Goal: Transaction & Acquisition: Book appointment/travel/reservation

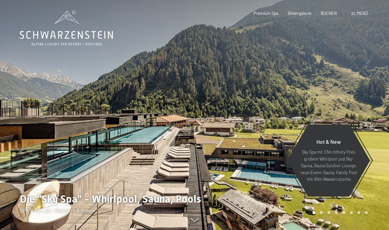
click at [380, 217] on div at bounding box center [292, 115] width 195 height 230
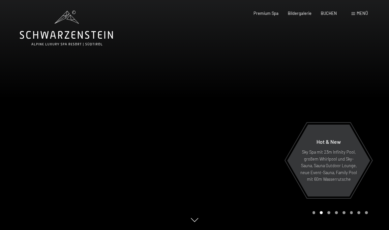
scroll to position [1, 0]
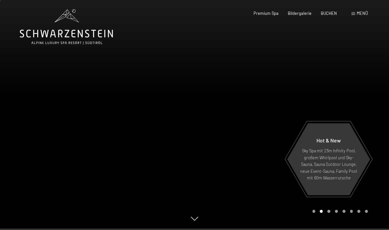
click at [354, 181] on p "Sky Spa mit 23m Infinity Pool, großem Whirlpool und Sky-Sauna, Sauna Outdoor Lo…" at bounding box center [328, 164] width 57 height 34
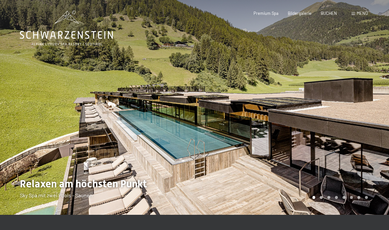
click at [366, 199] on div at bounding box center [292, 107] width 195 height 215
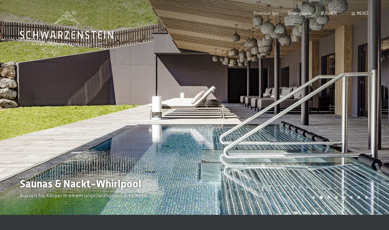
click at [373, 184] on div at bounding box center [292, 107] width 195 height 215
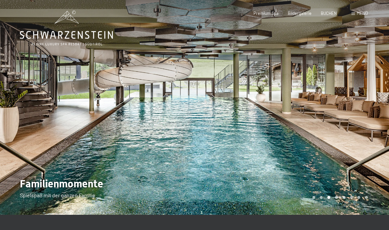
click at [376, 177] on div at bounding box center [292, 107] width 195 height 215
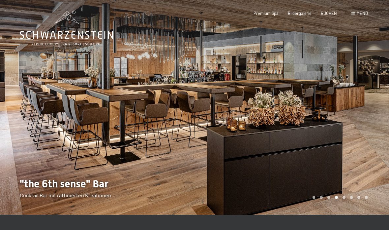
click at [372, 188] on div at bounding box center [292, 107] width 195 height 215
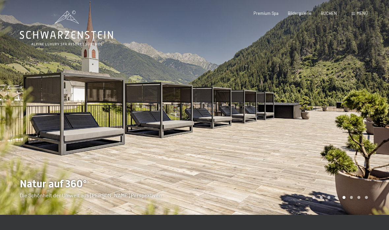
click at [375, 186] on div at bounding box center [292, 107] width 195 height 215
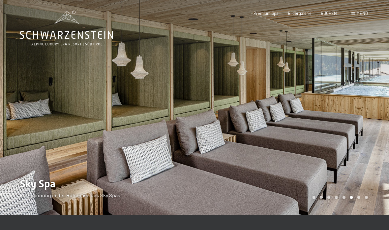
click at [374, 188] on div at bounding box center [292, 107] width 195 height 215
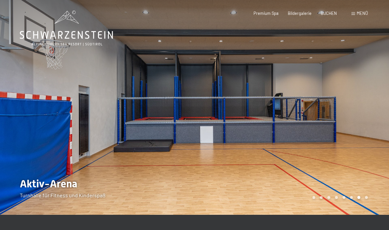
click at [373, 193] on div at bounding box center [292, 107] width 195 height 215
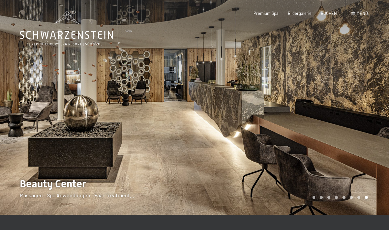
click at [375, 189] on div at bounding box center [292, 107] width 195 height 215
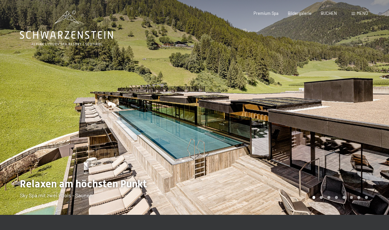
click at [377, 194] on div at bounding box center [292, 107] width 195 height 215
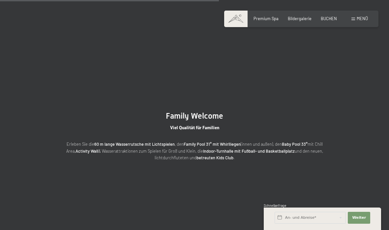
scroll to position [1094, 0]
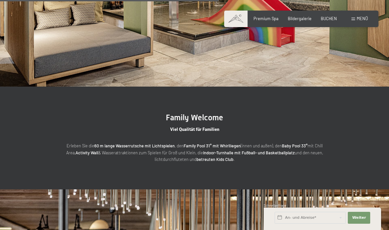
click at [361, 20] on span "Menü" at bounding box center [362, 18] width 11 height 5
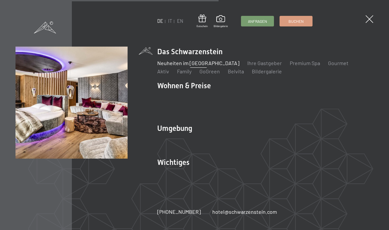
click at [200, 84] on li "Wohnen & Preise Inklusivleistungen Zimmer & Preise Liste Angebote Liste Familie…" at bounding box center [265, 99] width 216 height 37
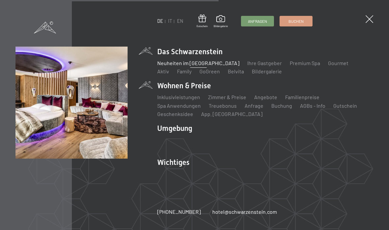
click at [308, 100] on link "Familienpreise" at bounding box center [302, 97] width 34 height 6
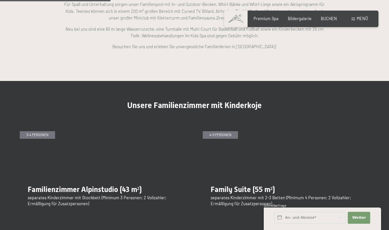
scroll to position [608, 0]
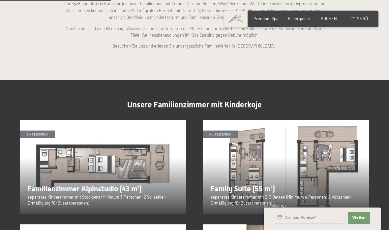
click at [59, 158] on img at bounding box center [103, 167] width 167 height 94
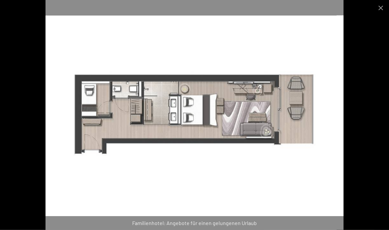
scroll to position [716, 0]
click at [172, 229] on div "Familienhotel: Angebote für einen gelungenen Urlaub" at bounding box center [194, 223] width 389 height 14
click at [178, 229] on div "Familienhotel: Angebote für einen gelungenen Urlaub" at bounding box center [194, 223] width 389 height 14
click at [383, 10] on button "Close gallery" at bounding box center [381, 8] width 17 height 16
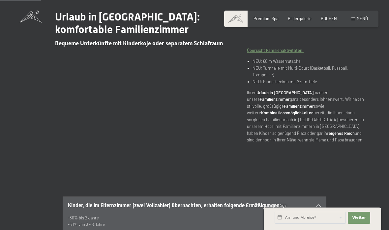
scroll to position [230, 0]
click at [360, 17] on span "Menü" at bounding box center [362, 18] width 11 height 5
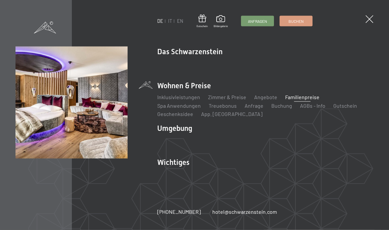
scroll to position [230, 0]
click at [267, 19] on span "Anfragen" at bounding box center [257, 21] width 19 height 6
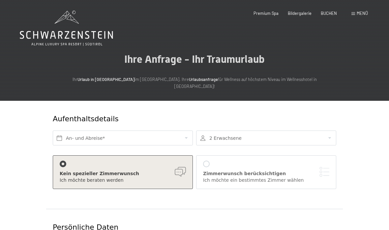
click at [364, 14] on span "Menü" at bounding box center [362, 13] width 11 height 5
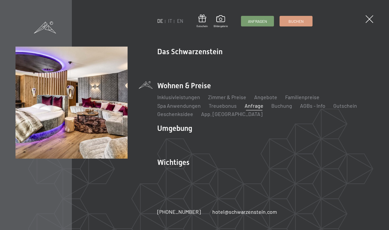
click at [239, 94] on link "Zimmer & Preise" at bounding box center [227, 97] width 38 height 6
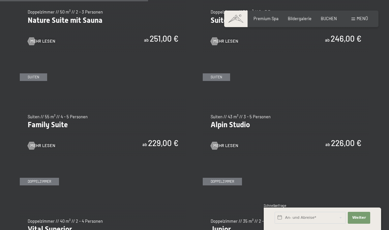
scroll to position [603, 0]
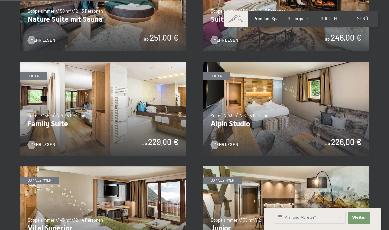
click at [68, 114] on img at bounding box center [103, 109] width 167 height 94
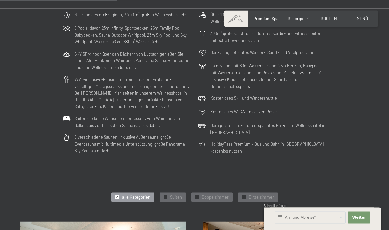
scroll to position [541, 0]
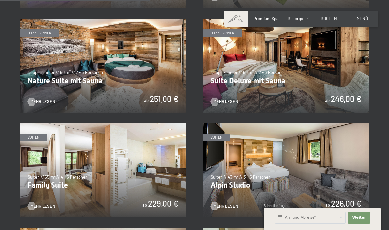
click at [305, 138] on img at bounding box center [286, 170] width 167 height 94
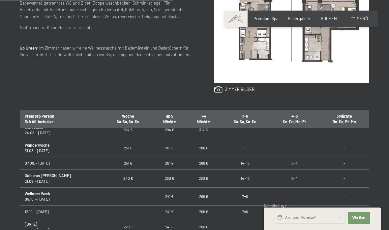
scroll to position [3, 0]
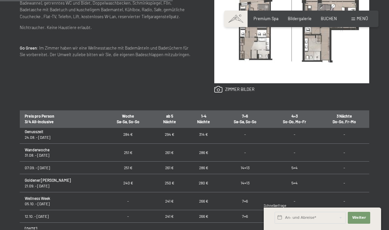
click at [10, 184] on div "Anfragen Buchen Suiten // 55 m² // 4 - 5 Personen Family Suite ab 229,00 € Auss…" at bounding box center [194, 89] width 389 height 367
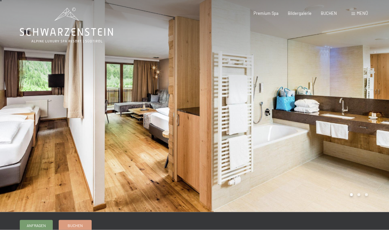
scroll to position [0, 0]
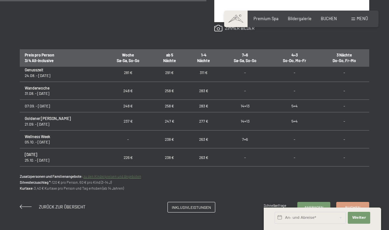
scroll to position [4, 0]
click at [109, 174] on link "zu den Kinderpreisen und Angeboten" at bounding box center [112, 176] width 58 height 4
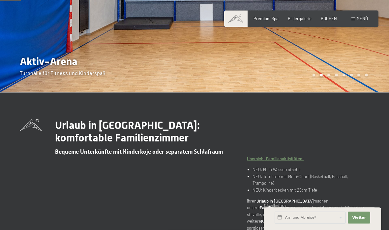
scroll to position [110, 0]
